Goal: Task Accomplishment & Management: Manage account settings

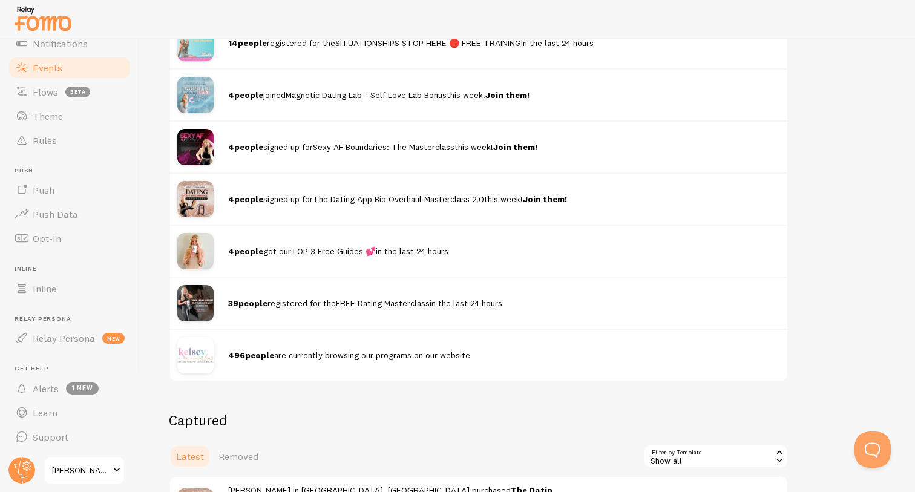
scroll to position [255, 0]
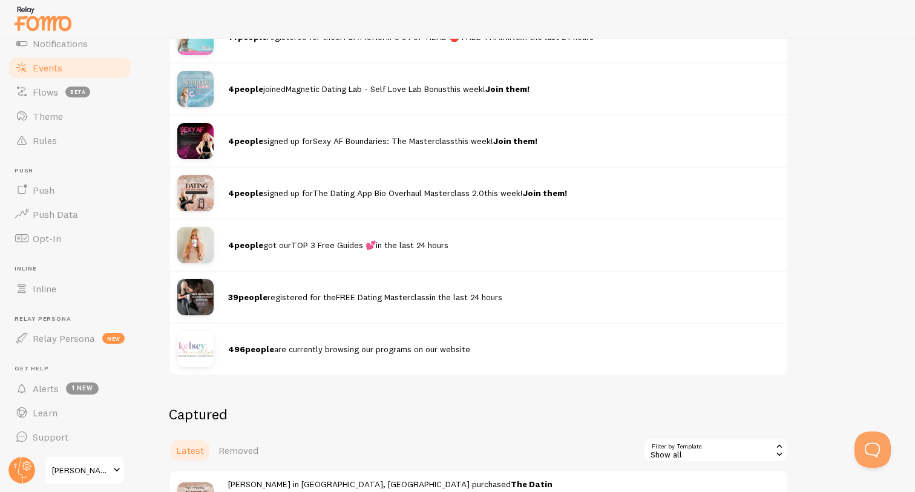
click at [64, 68] on link "Events" at bounding box center [69, 68] width 125 height 24
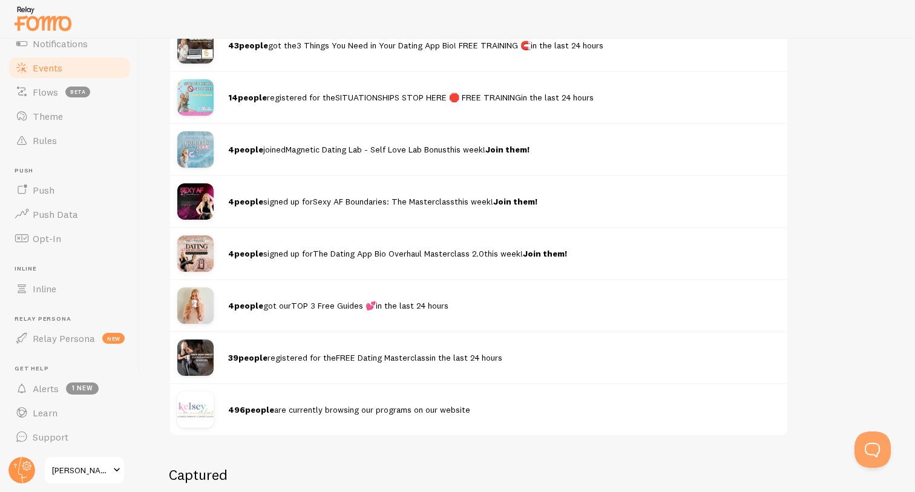
scroll to position [185, 0]
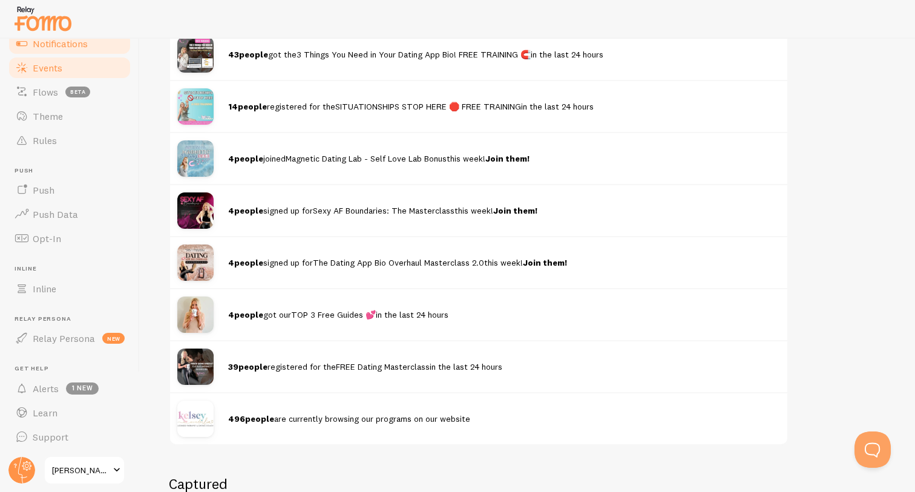
click at [91, 47] on link "Notifications" at bounding box center [69, 43] width 125 height 24
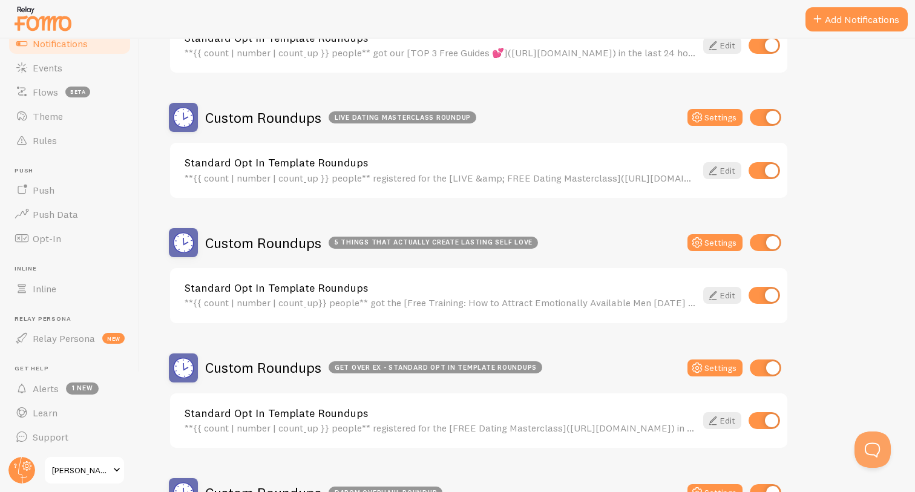
scroll to position [802, 0]
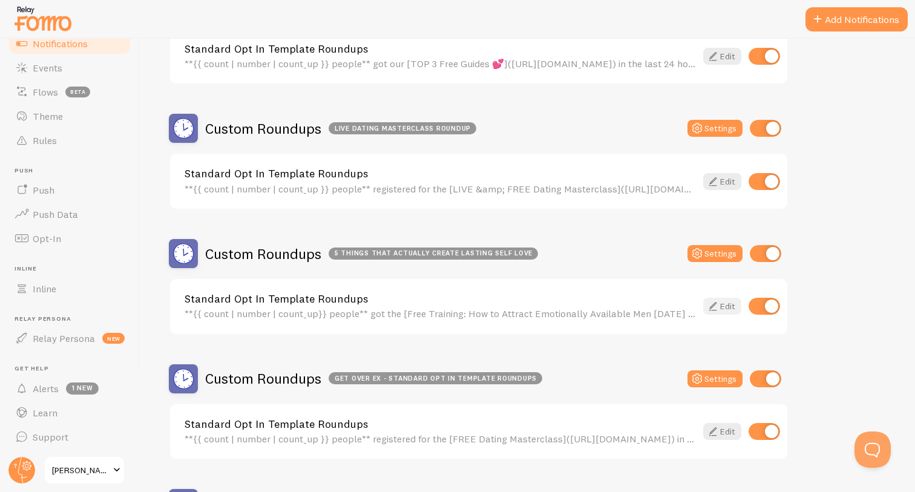
click at [718, 308] on icon at bounding box center [713, 306] width 15 height 15
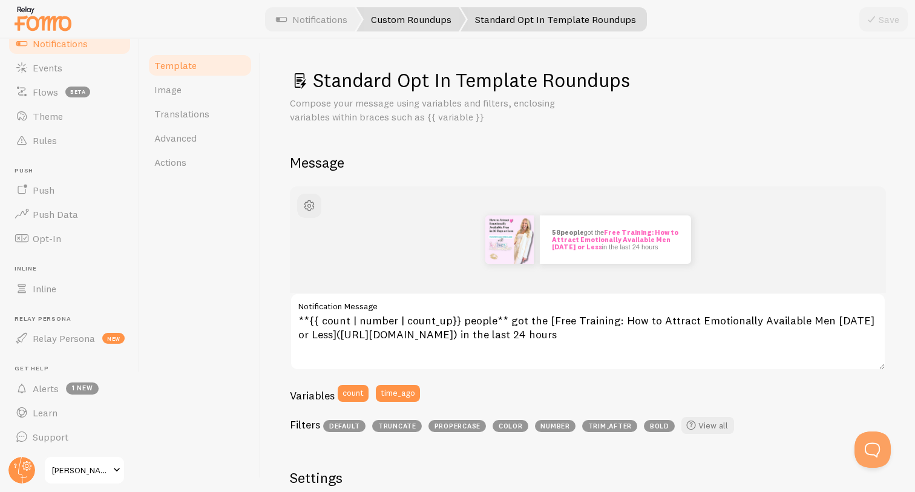
click at [401, 19] on link "Custom Roundups" at bounding box center [411, 19] width 110 height 24
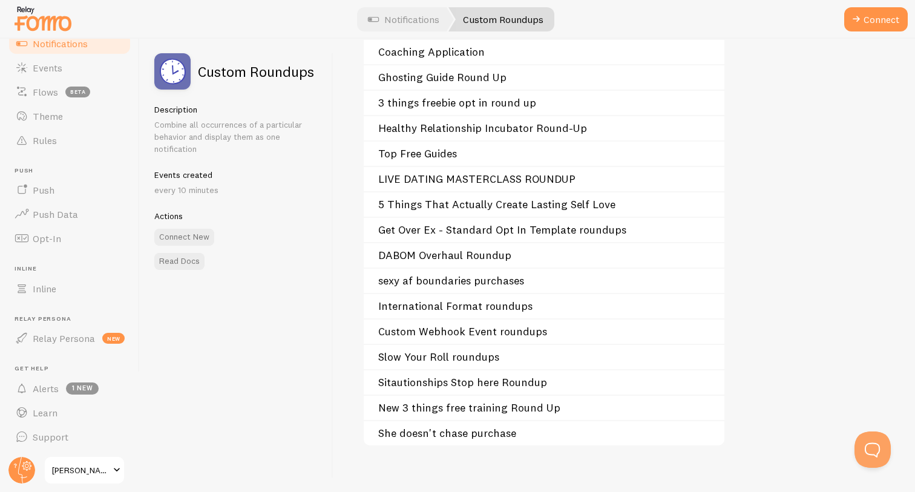
scroll to position [243, 0]
click at [414, 16] on link "Notifications" at bounding box center [403, 19] width 100 height 24
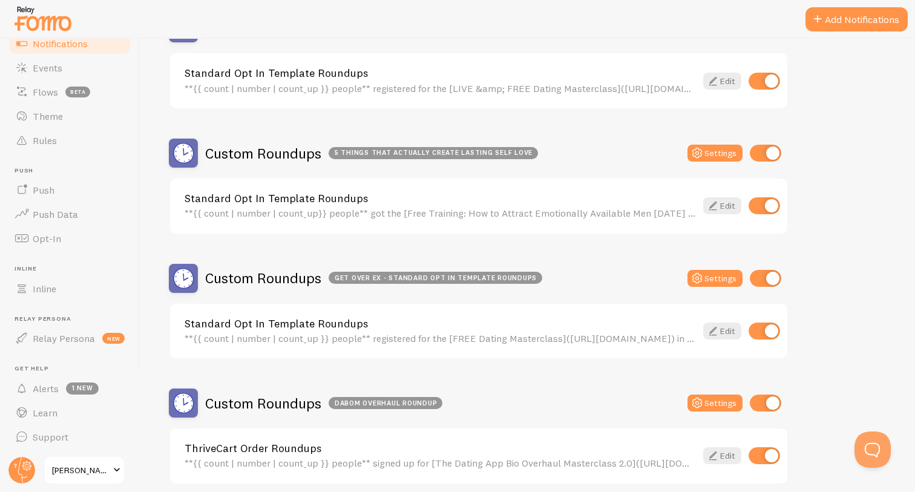
scroll to position [897, 0]
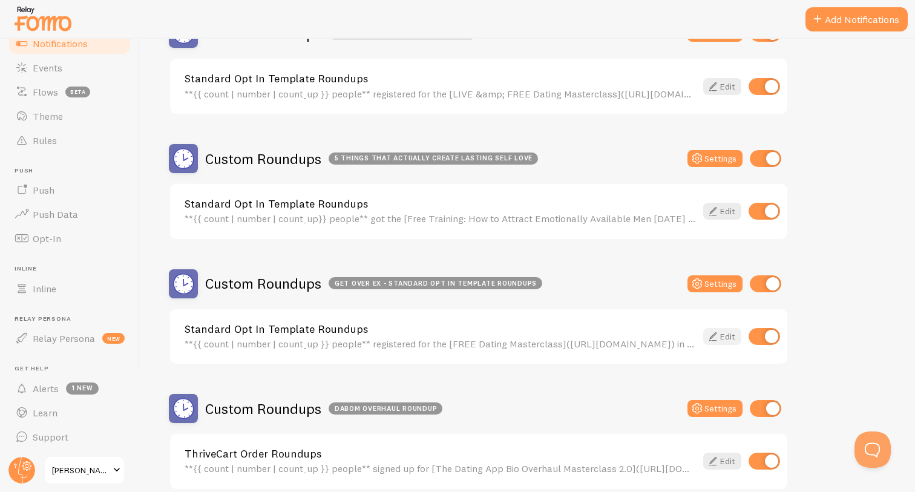
click at [716, 337] on icon at bounding box center [713, 336] width 15 height 15
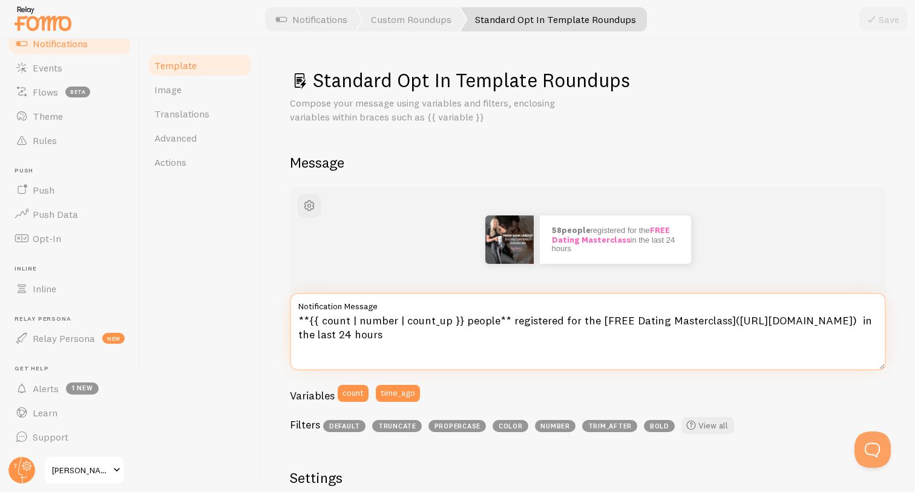
drag, startPoint x: 598, startPoint y: 317, endPoint x: 621, endPoint y: 315, distance: 23.1
click at [621, 315] on textarea "**{{ count | number | count_up }} people** registered for the [FREE Dating Mast…" at bounding box center [588, 331] width 596 height 77
drag, startPoint x: 713, startPoint y: 321, endPoint x: 623, endPoint y: 321, distance: 89.5
click at [623, 321] on textarea "**{{ count | number | count_up }} people** registered for the [LIVE Dating Mast…" at bounding box center [588, 331] width 596 height 77
paste textarea "[URL][DOMAIN_NAME]"
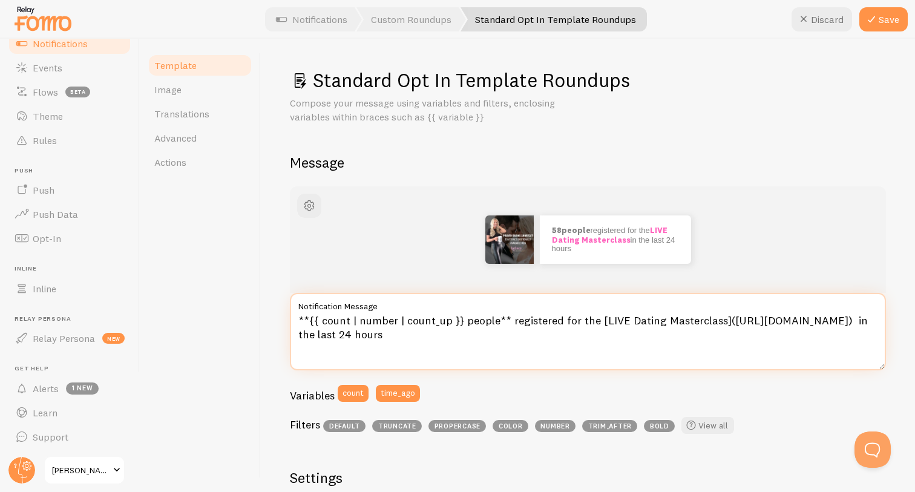
click at [714, 322] on textarea "**{{ count | number | count_up }} people** registered for the [LIVE Dating Mast…" at bounding box center [588, 331] width 596 height 77
drag, startPoint x: 714, startPoint y: 322, endPoint x: 623, endPoint y: 318, distance: 91.5
click at [623, 318] on textarea "**{{ count | number | count_up }} people** registered for the [LIVE Dating Mast…" at bounding box center [588, 331] width 596 height 77
paste textarea "The Proven Method to Attract and Hold Onto an Emotionally Available Partner"
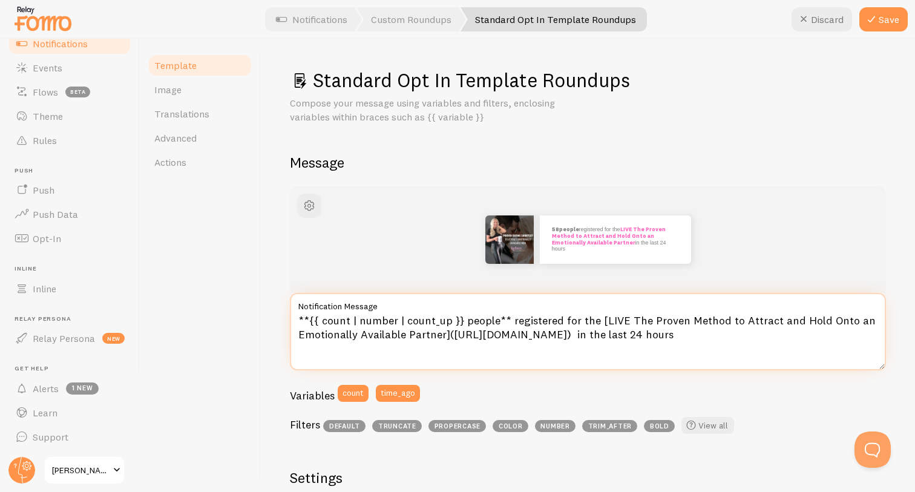
drag, startPoint x: 623, startPoint y: 321, endPoint x: 598, endPoint y: 319, distance: 24.9
click at [598, 319] on textarea "**{{ count | number | count_up }} people** registered for the [LIVE The Proven …" at bounding box center [588, 331] width 596 height 77
drag, startPoint x: 621, startPoint y: 319, endPoint x: 598, endPoint y: 318, distance: 22.5
click at [598, 318] on textarea "**{{ count | number | count_up }} people** registered for the [LIVE The Proven …" at bounding box center [588, 331] width 596 height 77
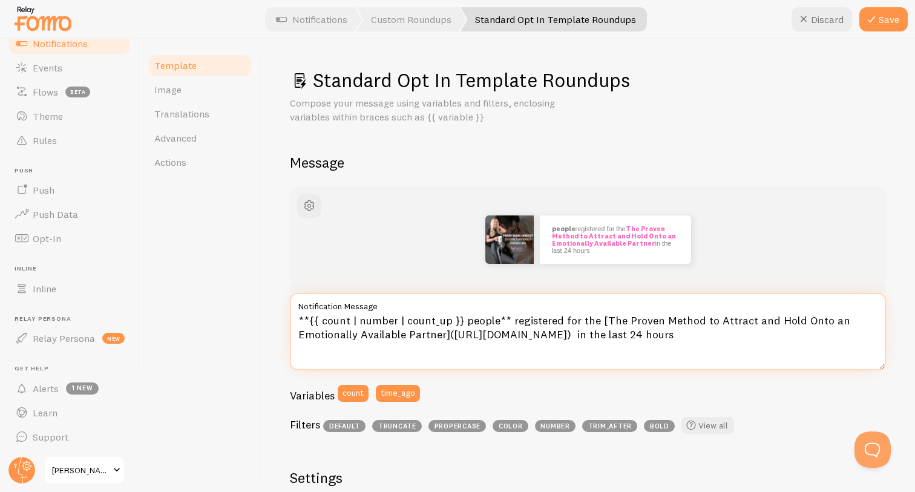
click at [589, 322] on textarea "**{{ count | number | count_up }} people** registered for the [The Proven Metho…" at bounding box center [588, 331] width 596 height 77
drag, startPoint x: 729, startPoint y: 320, endPoint x: 529, endPoint y: 329, distance: 200.5
click at [529, 329] on textarea "**{{ count | number | count_up }} people** registered for the LIVE FREE MASTERC…" at bounding box center [588, 331] width 596 height 77
paste textarea "Meet Emotionally Available Men, Fast"
type textarea "**{{ count | number | count_up }} people** registered for the LIVE FREE MASTERC…"
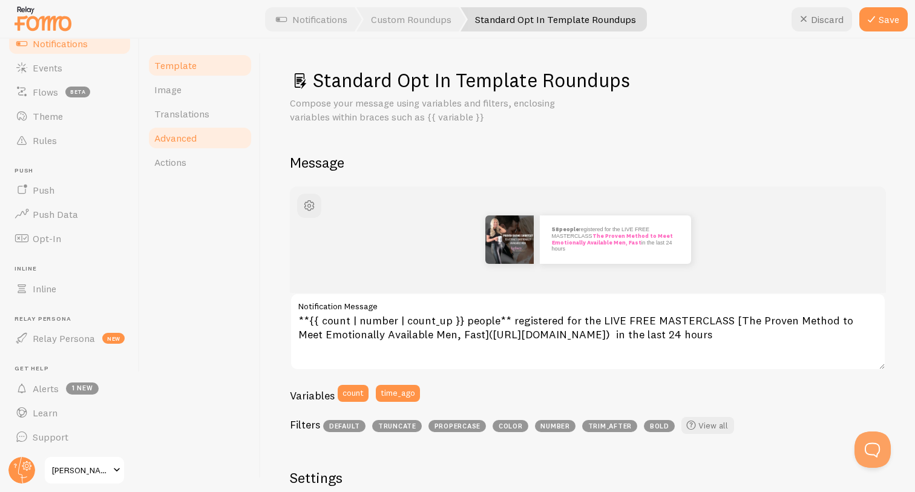
click at [228, 138] on link "Advanced" at bounding box center [200, 138] width 106 height 24
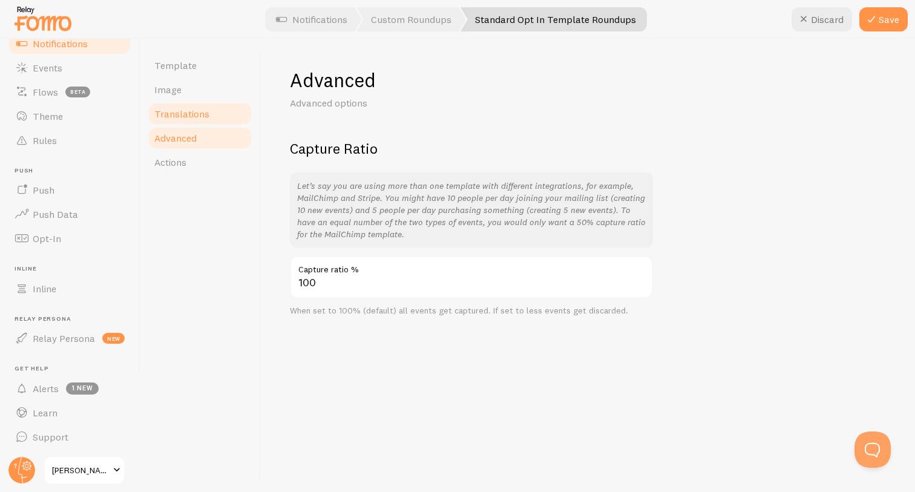
click at [213, 113] on link "Translations" at bounding box center [200, 114] width 106 height 24
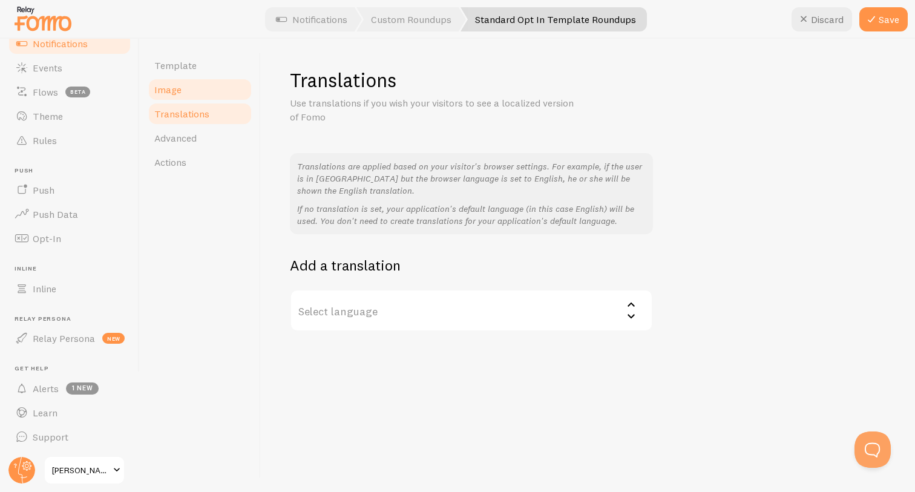
click at [193, 77] on link "Image" at bounding box center [200, 89] width 106 height 24
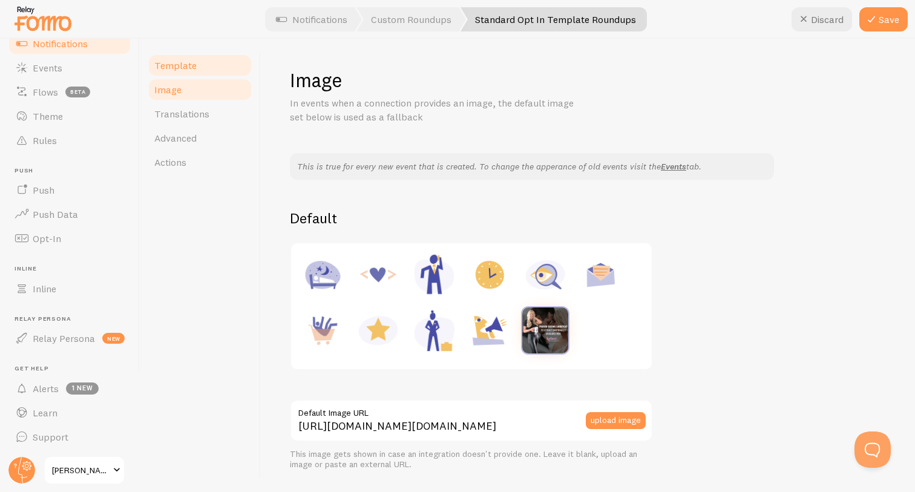
click at [191, 68] on span "Template" at bounding box center [175, 65] width 42 height 12
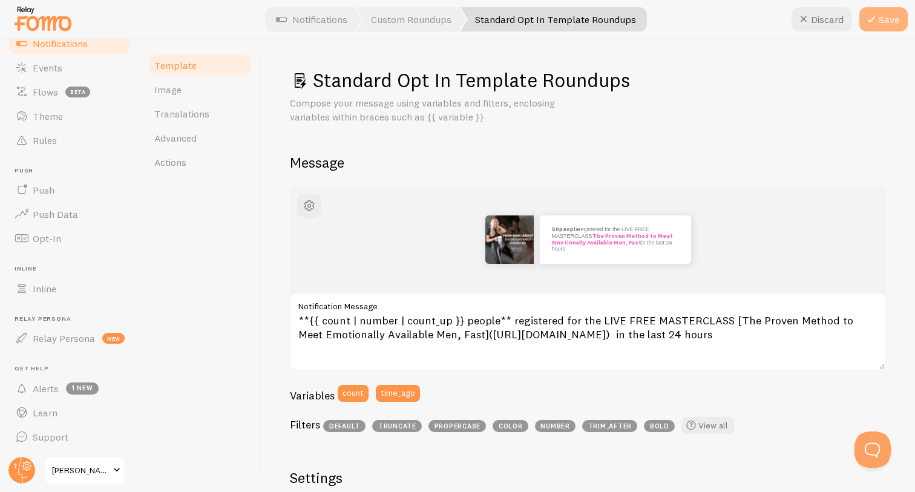
click at [882, 21] on button "Save" at bounding box center [883, 19] width 48 height 24
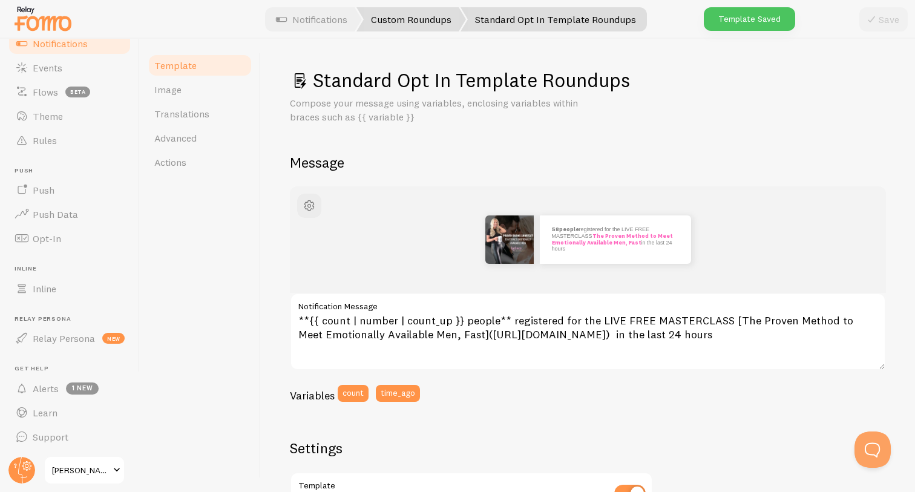
click at [433, 22] on link "Custom Roundups" at bounding box center [411, 19] width 110 height 24
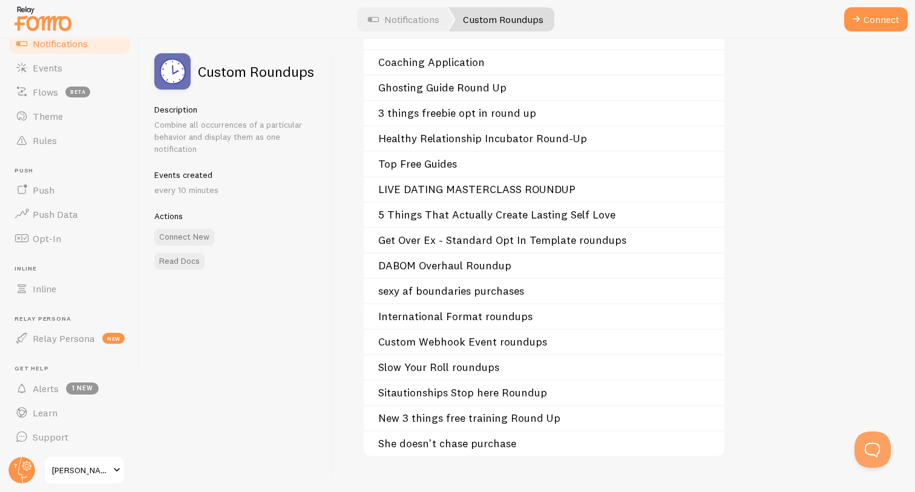
scroll to position [234, 0]
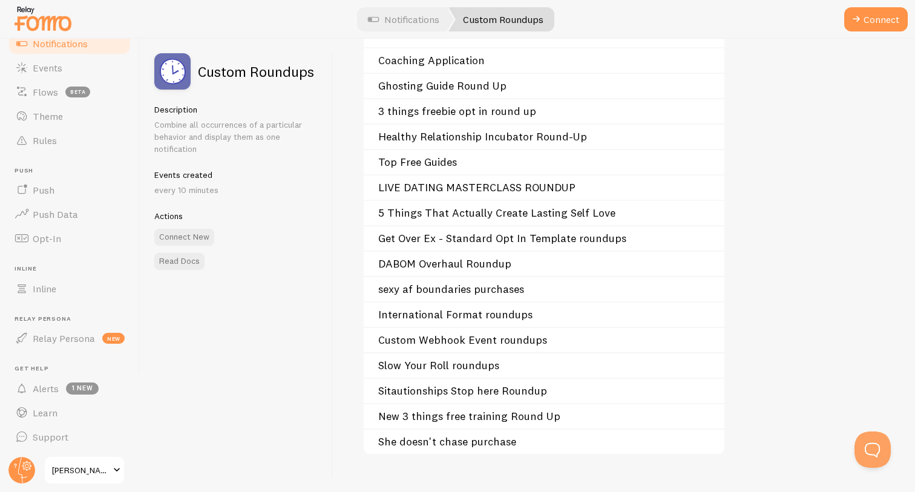
click at [500, 237] on link "Get Over Ex - Standard Opt In Template roundups" at bounding box center [547, 239] width 339 height 10
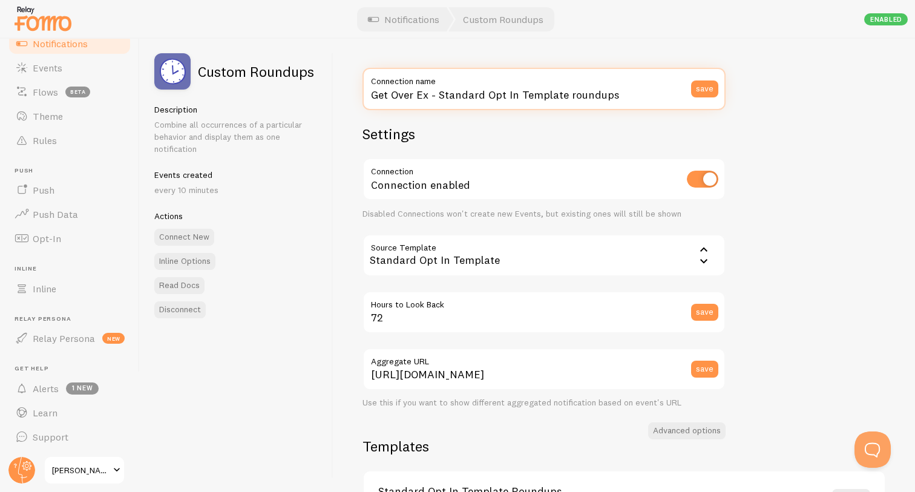
click at [518, 93] on input "Get Over Ex - Standard Opt In Template roundups" at bounding box center [543, 89] width 363 height 42
type input "Dating for Ambitious womenc - Standard Opt In Template roundups"
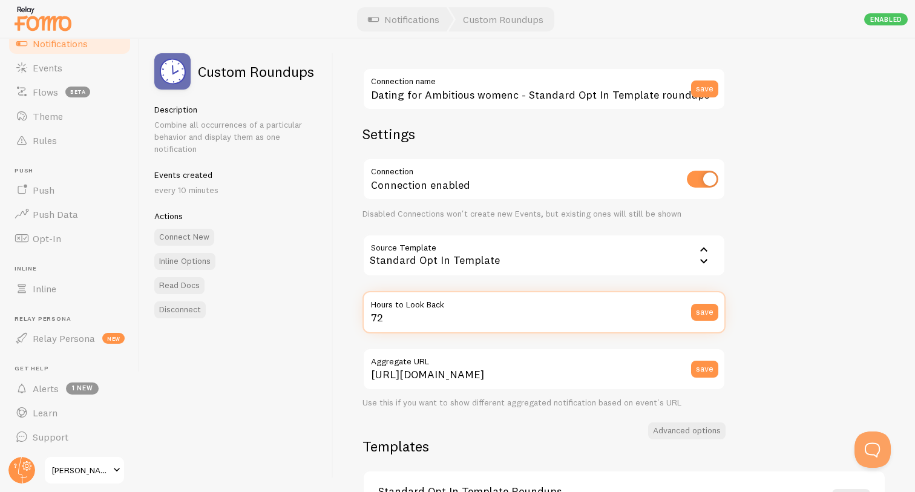
click at [553, 312] on input "72" at bounding box center [543, 312] width 363 height 42
type input "7"
type input "128"
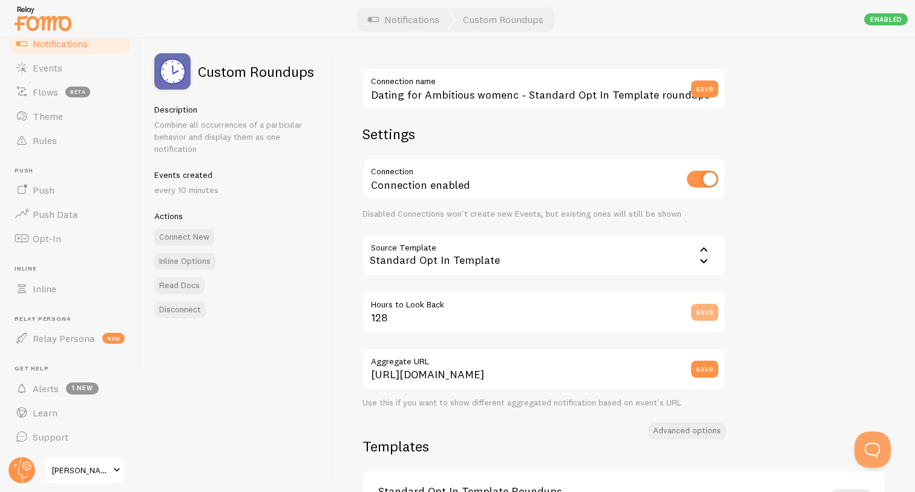
click at [701, 319] on button "save" at bounding box center [704, 312] width 27 height 17
type input "Get Over Ex - Standard Opt In Template roundups"
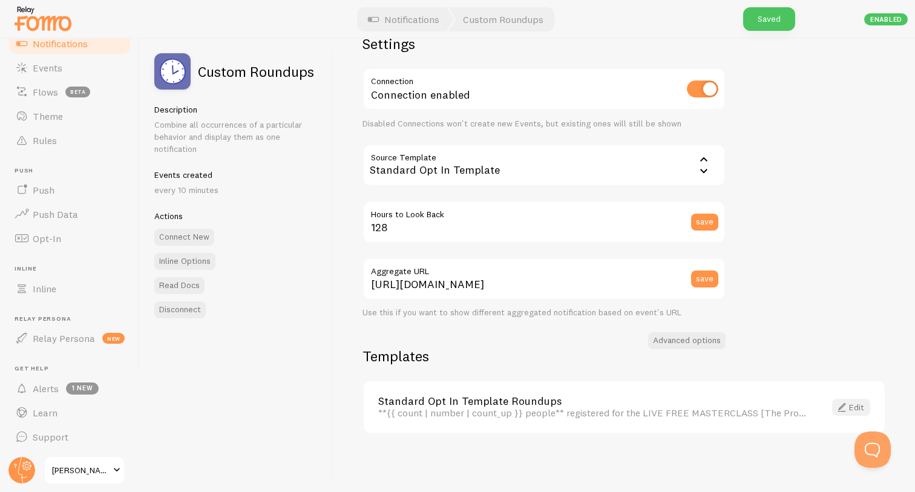
click at [839, 409] on span at bounding box center [841, 407] width 15 height 15
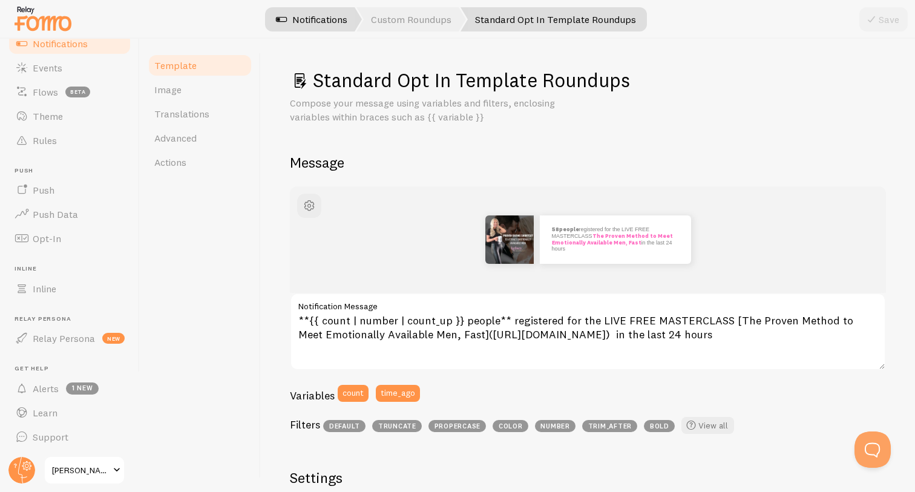
click at [320, 16] on link "Notifications" at bounding box center [311, 19] width 100 height 24
